Goal: Task Accomplishment & Management: Manage account settings

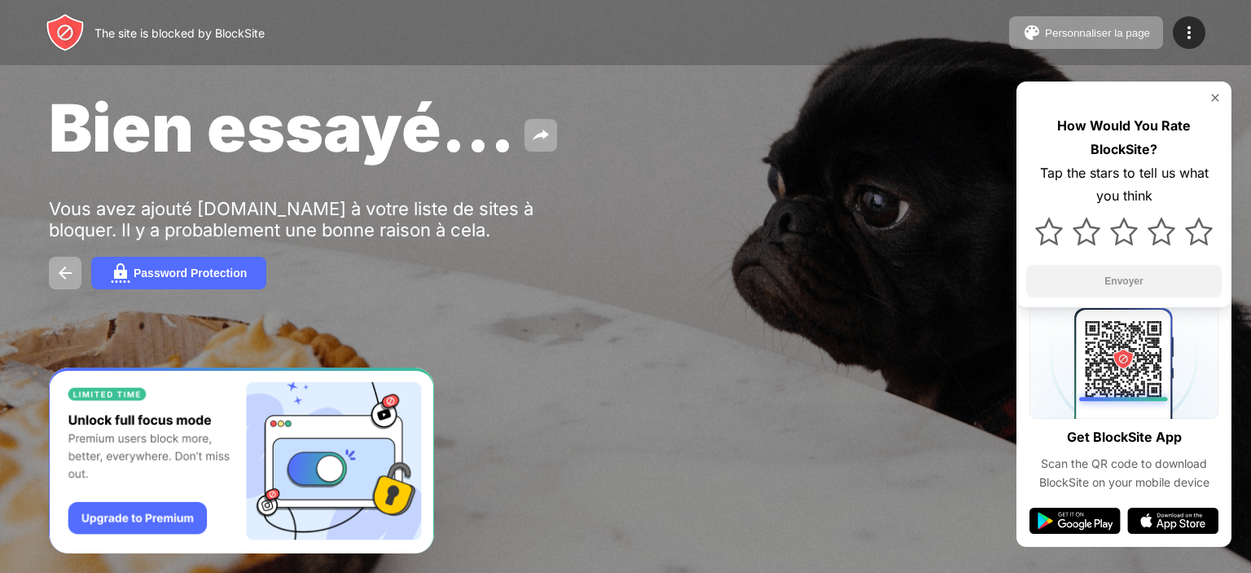
drag, startPoint x: 231, startPoint y: 204, endPoint x: 460, endPoint y: 231, distance: 230.5
click at [460, 231] on div "Vous avez ajouté [DOMAIN_NAME] à votre liste de sites à bloquer. Il y a probabl…" at bounding box center [300, 219] width 503 height 42
drag, startPoint x: 460, startPoint y: 231, endPoint x: 759, endPoint y: 194, distance: 301.3
click at [759, 194] on div "Bien essayé... Vous avez ajouté imgur.com à votre liste de sites à bloquer. Il …" at bounding box center [625, 188] width 1251 height 377
